Goal: Transaction & Acquisition: Purchase product/service

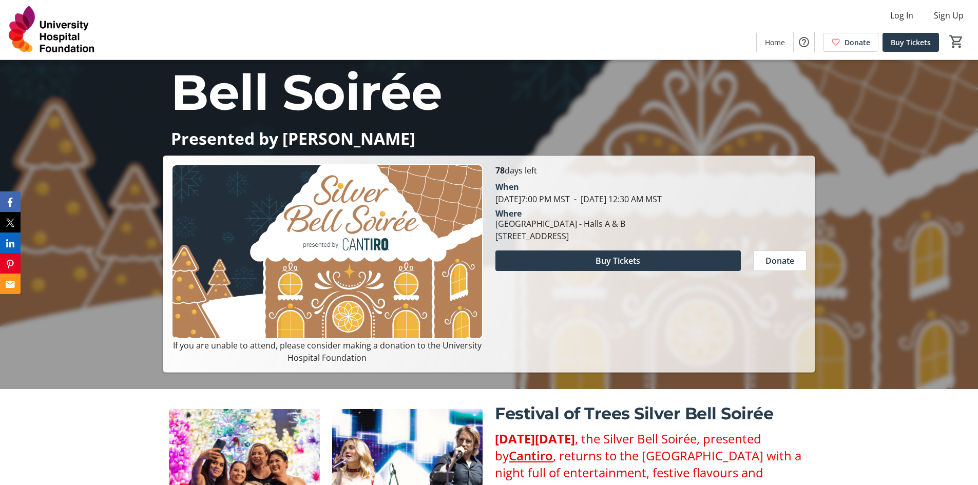
scroll to position [103, 0]
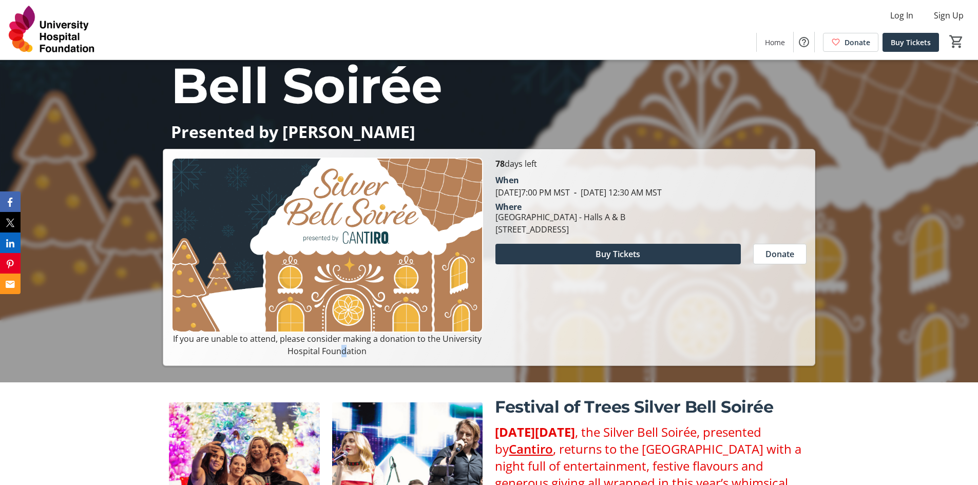
drag, startPoint x: 346, startPoint y: 349, endPoint x: 329, endPoint y: 349, distance: 17.5
click at [329, 349] on p "If you are unable to attend, please consider making a donation to the Universit…" at bounding box center [327, 345] width 311 height 25
click at [659, 297] on div "78 days left When [DATE] 7:00 PM MST - [DATE] 12:30 AM MST Where [GEOGRAPHIC_DA…" at bounding box center [651, 258] width 324 height 200
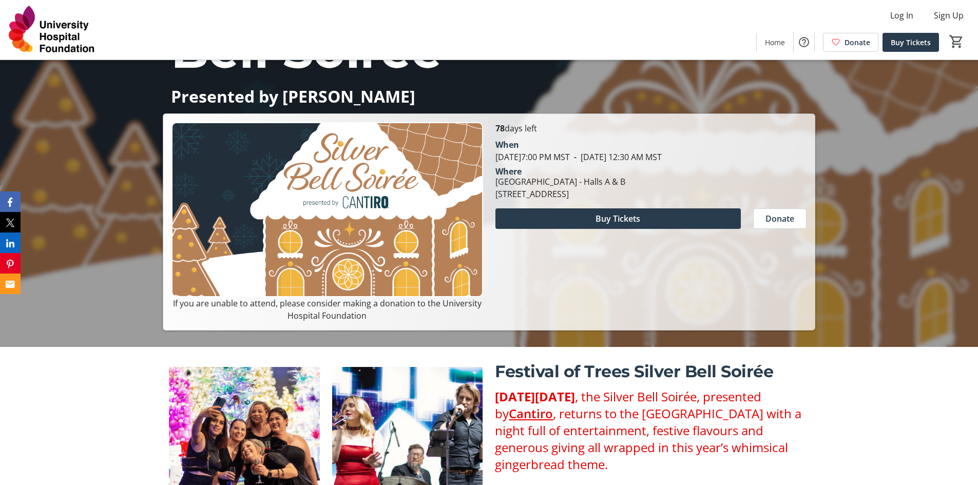
scroll to position [205, 0]
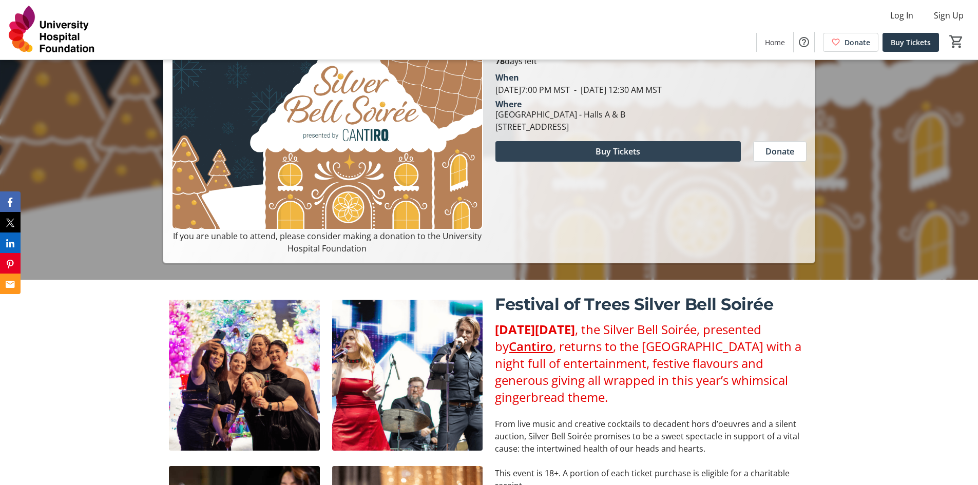
click at [636, 158] on span "Buy Tickets" at bounding box center [618, 151] width 45 height 12
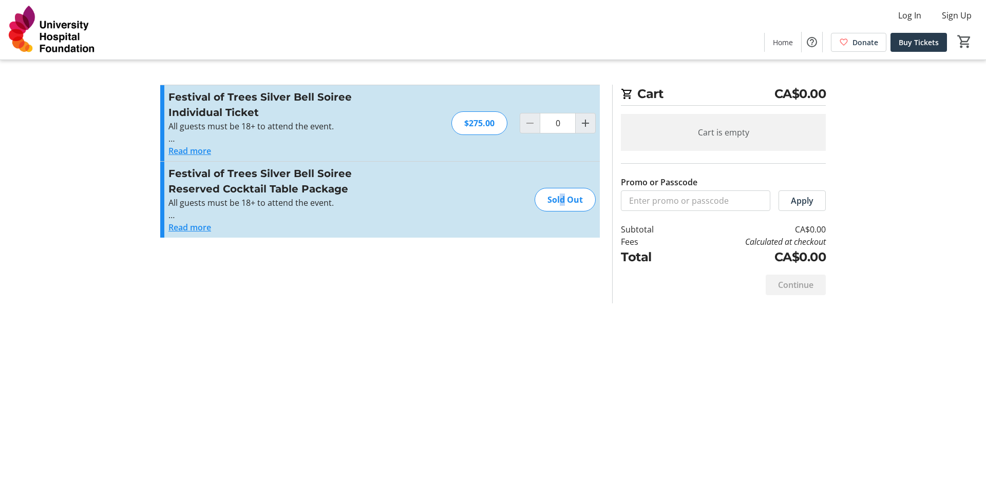
click at [559, 204] on div "Sold Out" at bounding box center [565, 200] width 61 height 24
click at [203, 225] on button "Read more" at bounding box center [189, 227] width 43 height 12
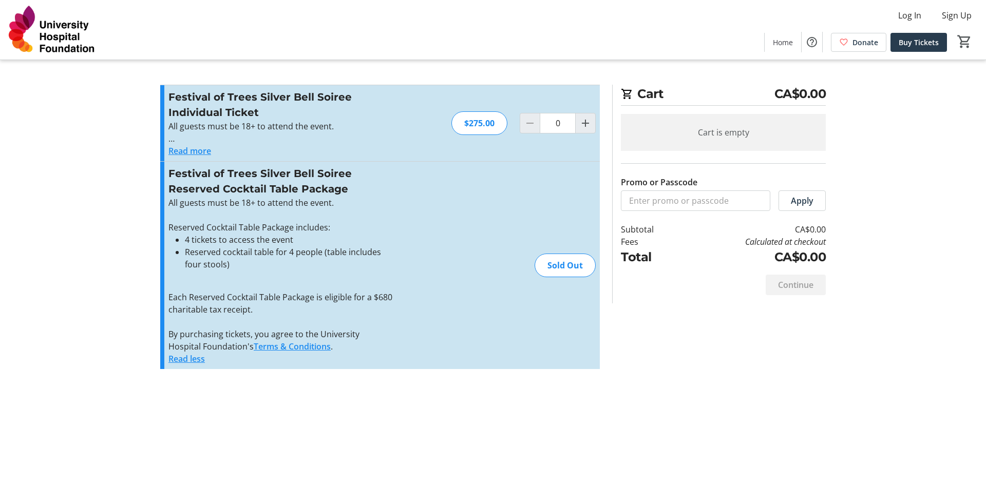
click at [139, 253] on tr-checkout-feature-upsell-ui "Cart CA$0.00 Cart is empty Promo or Passcode Apply Subtotal CA$0.00 Fees Calcul…" at bounding box center [493, 242] width 986 height 485
click at [194, 150] on button "Read more" at bounding box center [189, 151] width 43 height 12
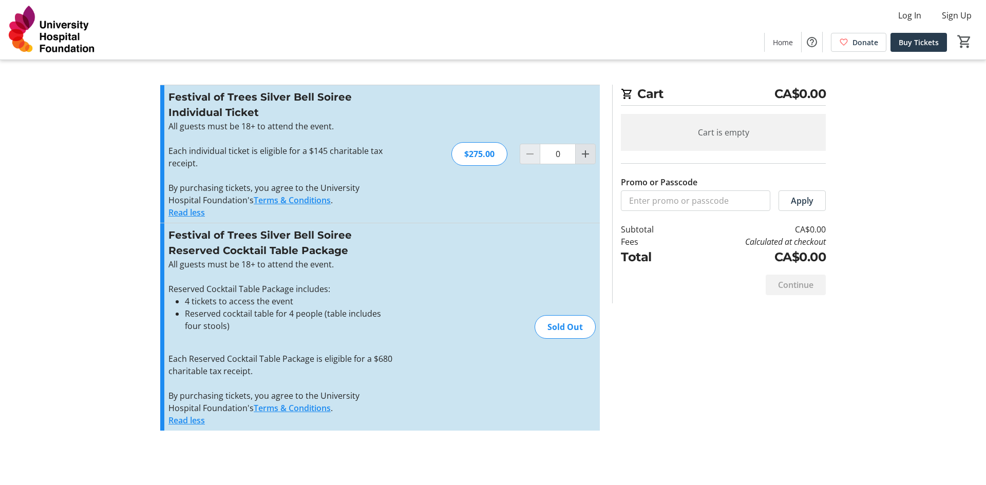
click at [580, 157] on mat-icon "Increment by one" at bounding box center [585, 154] width 12 height 12
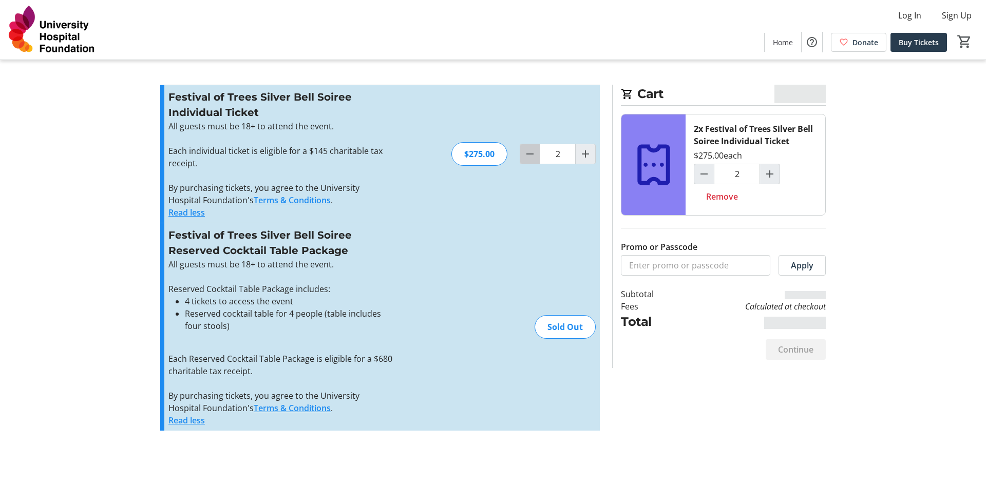
click at [525, 156] on mat-icon "Decrement by one" at bounding box center [530, 154] width 12 height 12
type input "0"
